Goal: Navigation & Orientation: Find specific page/section

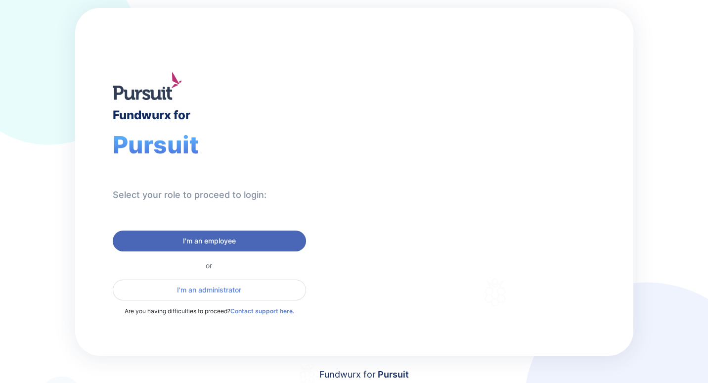
click at [178, 238] on span "I'm an employee" at bounding box center [209, 241] width 180 height 10
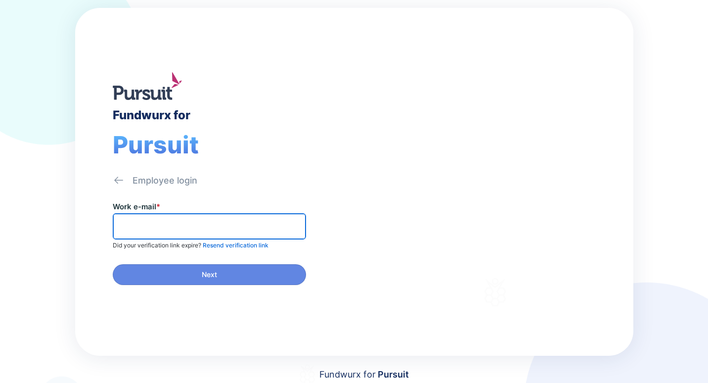
click at [178, 225] on input "text" at bounding box center [209, 226] width 184 height 15
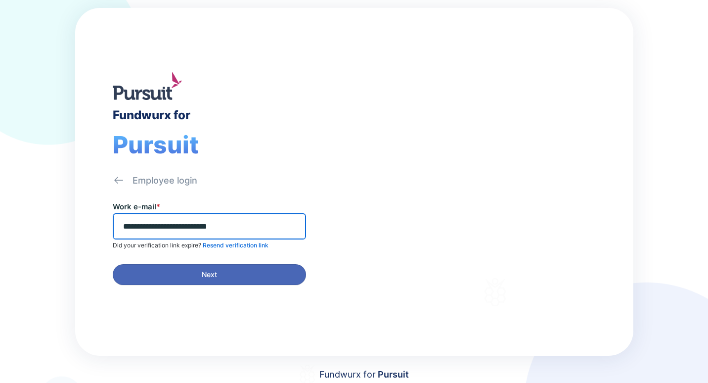
type input "**********"
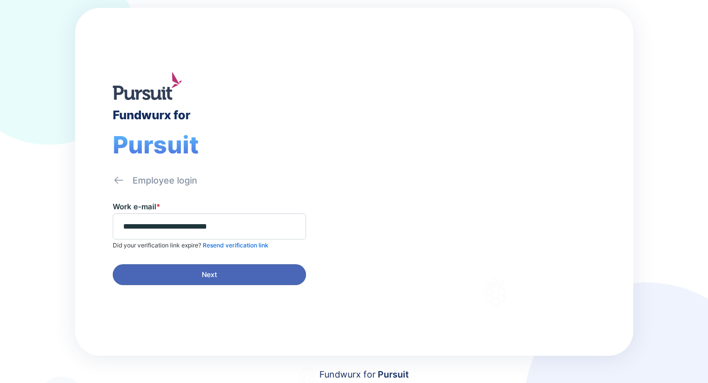
click at [180, 274] on span "Next" at bounding box center [209, 274] width 180 height 10
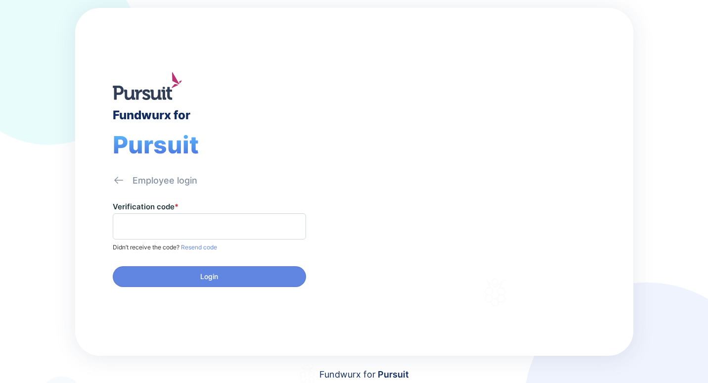
click at [200, 247] on span "Resend code" at bounding box center [198, 246] width 38 height 7
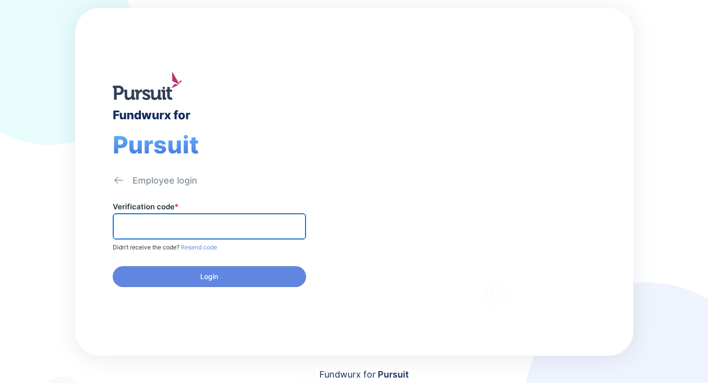
click at [126, 222] on input "text" at bounding box center [209, 226] width 184 height 15
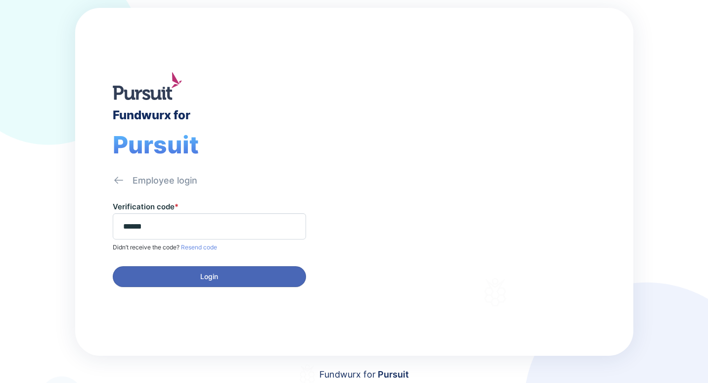
click at [214, 276] on span "Login" at bounding box center [209, 276] width 18 height 10
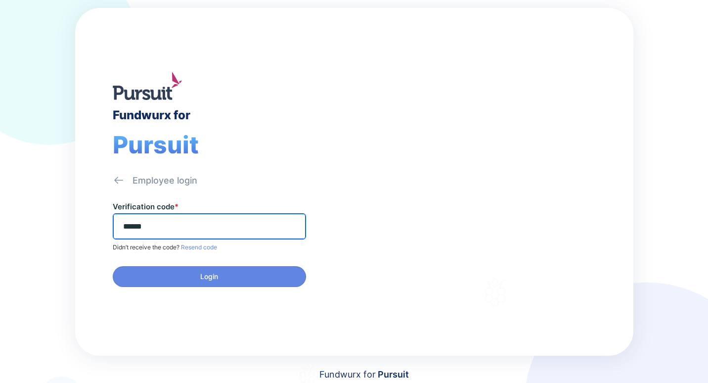
drag, startPoint x: 158, startPoint y: 228, endPoint x: 113, endPoint y: 224, distance: 44.7
click at [113, 224] on span "******" at bounding box center [209, 226] width 193 height 26
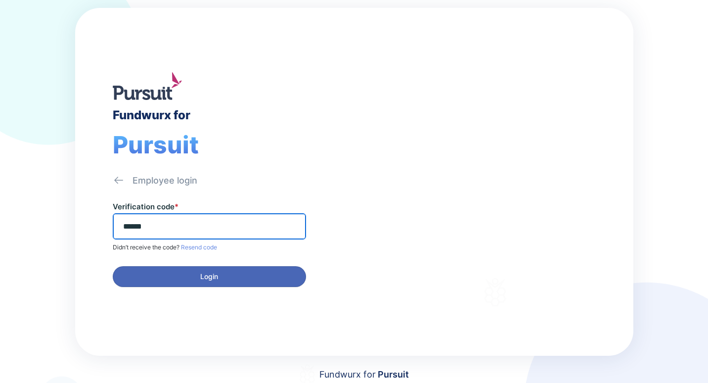
type input "******"
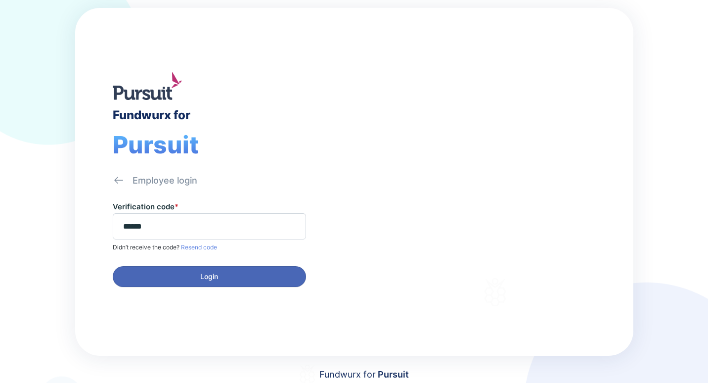
click at [216, 277] on span "Login" at bounding box center [209, 276] width 18 height 10
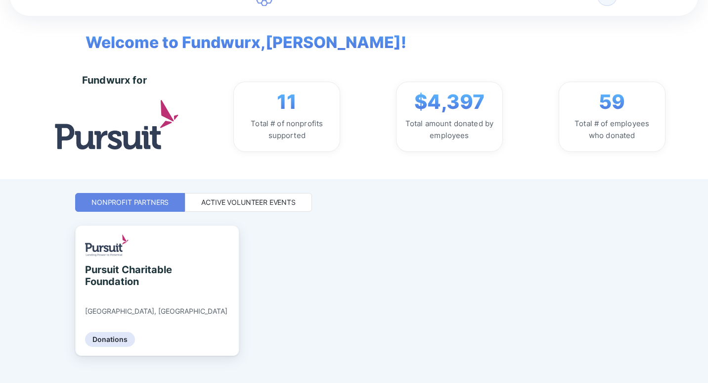
scroll to position [46, 0]
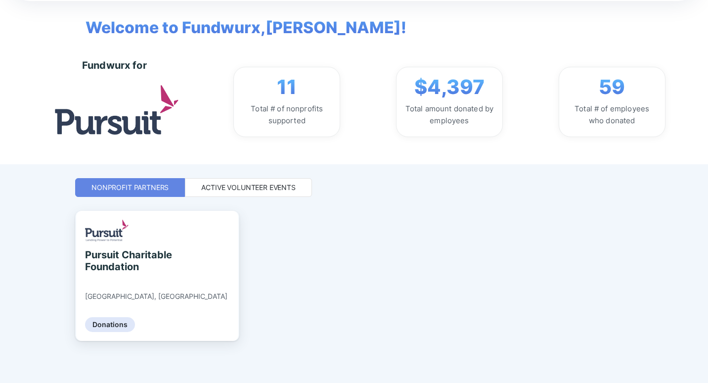
click at [249, 187] on div "Active Volunteer Events" at bounding box center [248, 187] width 94 height 10
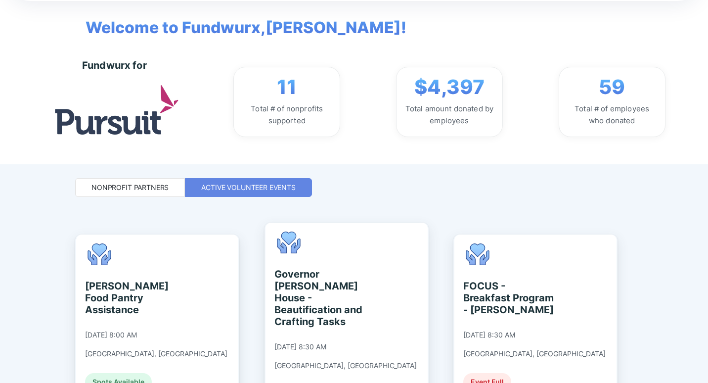
scroll to position [0, 0]
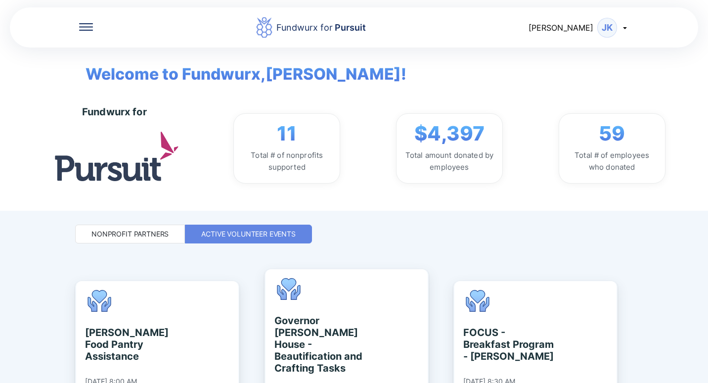
click at [78, 28] on div "Fundwurx for Pursuit Joanne JK" at bounding box center [354, 27] width 688 height 42
click at [84, 26] on icon at bounding box center [86, 26] width 14 height 7
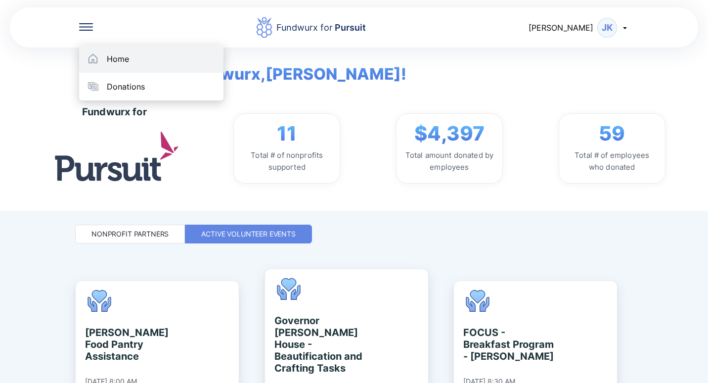
click at [115, 57] on div "Home" at bounding box center [118, 59] width 22 height 10
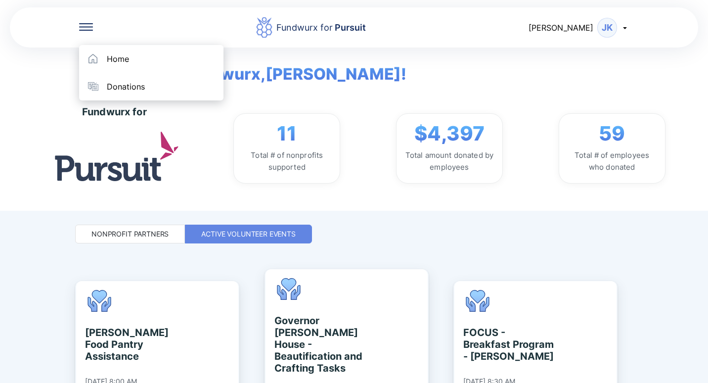
click at [101, 25] on div "Fundwurx for Pursuit" at bounding box center [311, 27] width 436 height 22
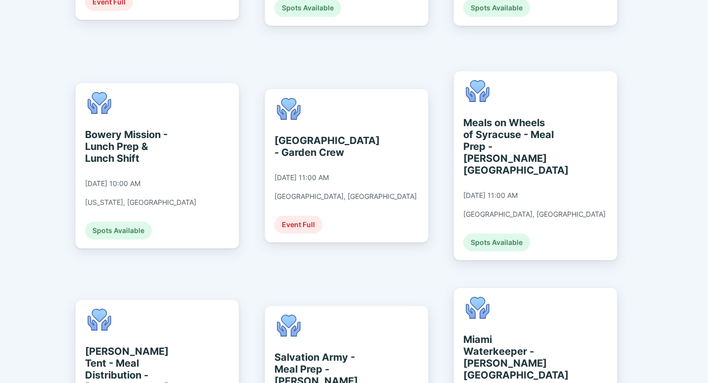
scroll to position [2013, 0]
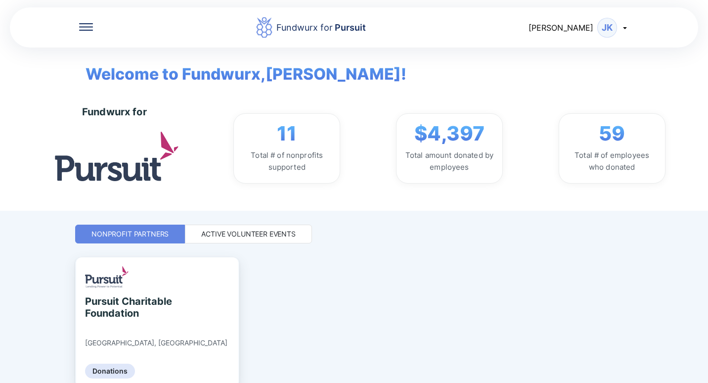
click at [234, 231] on div "Active Volunteer Events" at bounding box center [248, 234] width 94 height 10
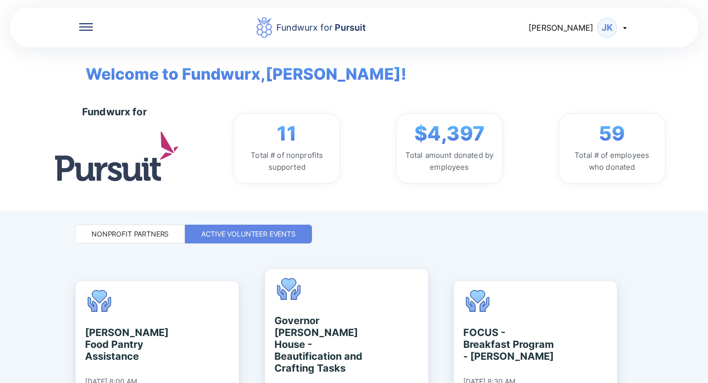
click at [123, 236] on div "Nonprofit Partners" at bounding box center [129, 234] width 77 height 10
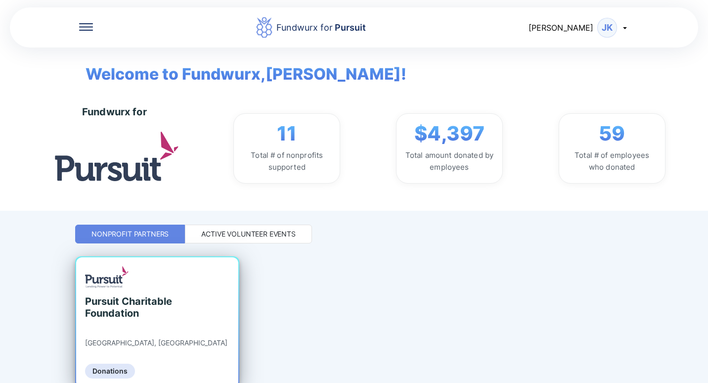
click at [135, 298] on div "Pursuit Charitable Foundation" at bounding box center [130, 307] width 90 height 24
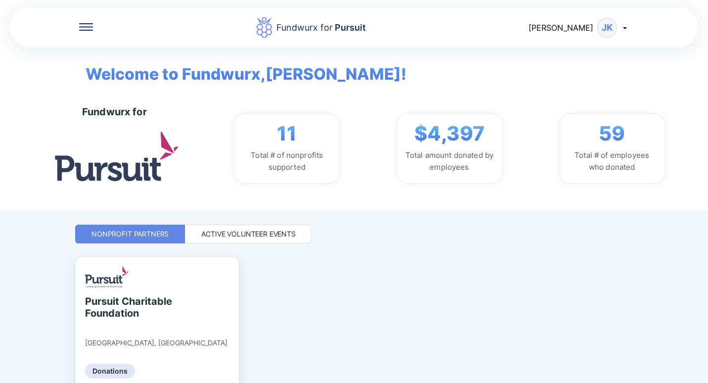
scroll to position [46, 0]
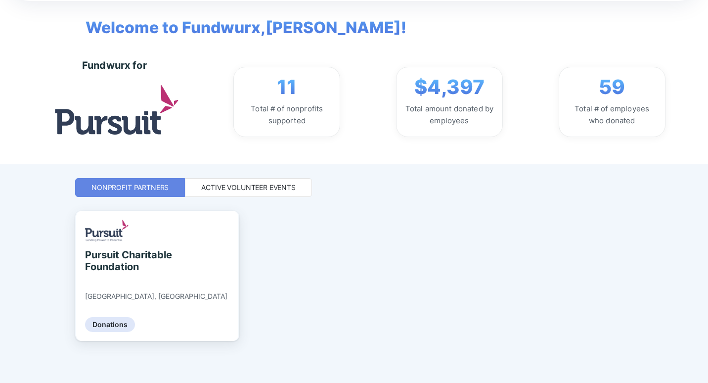
click at [254, 186] on div "Active Volunteer Events" at bounding box center [248, 187] width 94 height 10
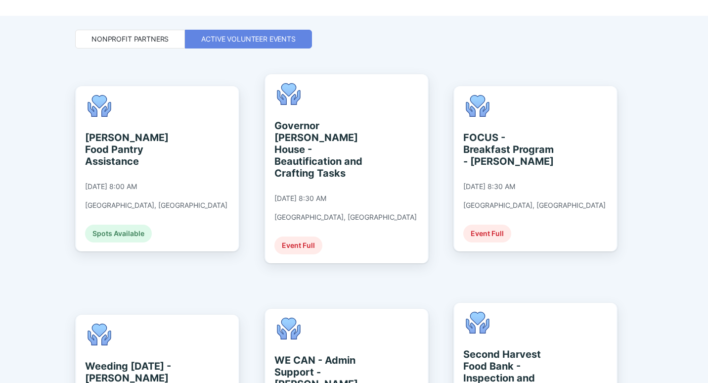
scroll to position [0, 0]
